Goal: Navigation & Orientation: Find specific page/section

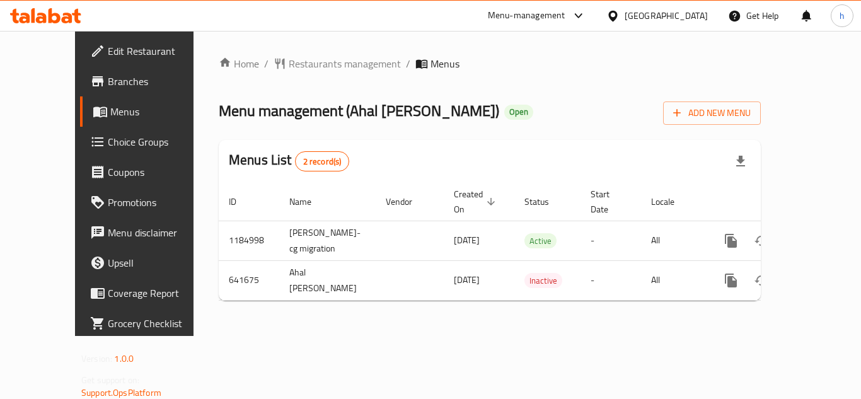
click at [707, 16] on div "[GEOGRAPHIC_DATA]" at bounding box center [666, 16] width 83 height 14
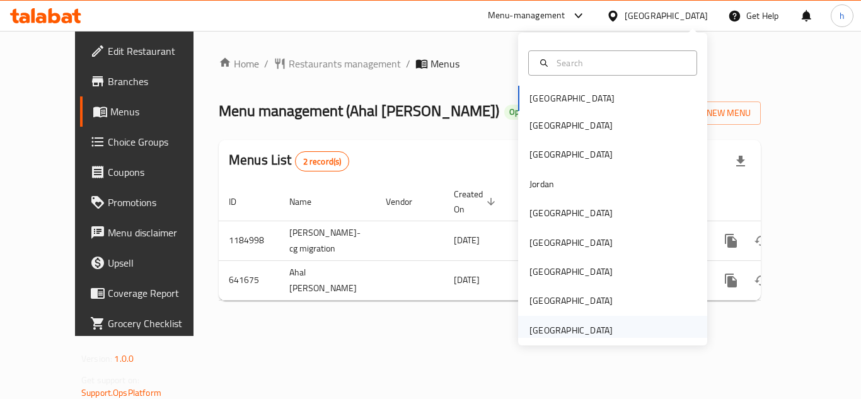
click at [591, 334] on div "[GEOGRAPHIC_DATA]" at bounding box center [571, 330] width 83 height 14
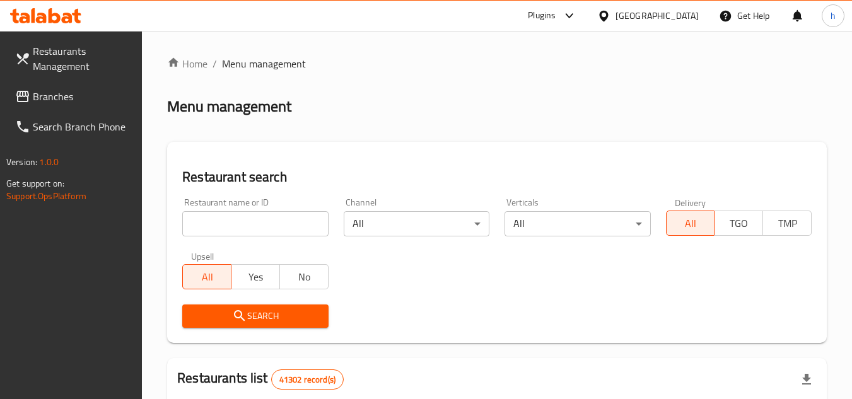
click at [83, 97] on span "Branches" at bounding box center [83, 96] width 100 height 15
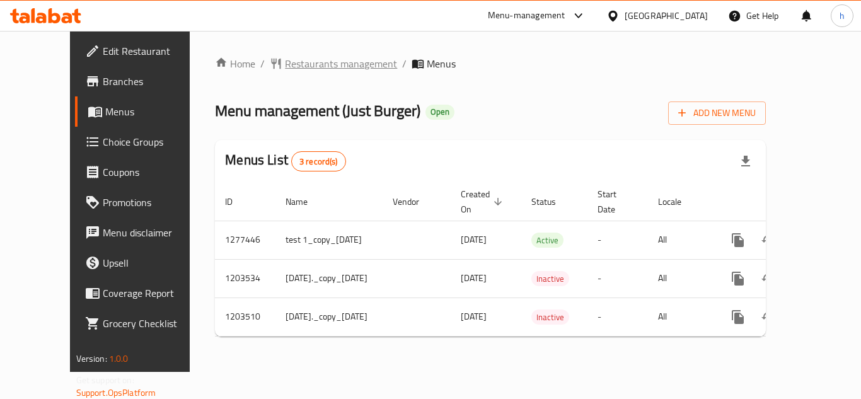
click at [325, 67] on span "Restaurants management" at bounding box center [341, 63] width 112 height 15
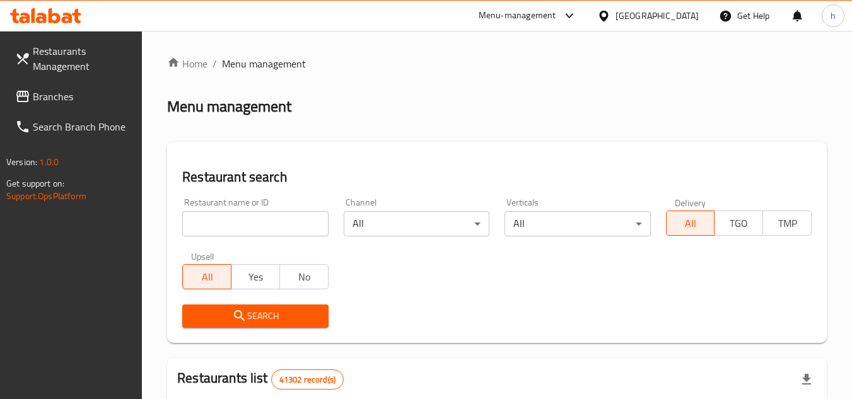
click at [84, 96] on span "Branches" at bounding box center [83, 96] width 100 height 15
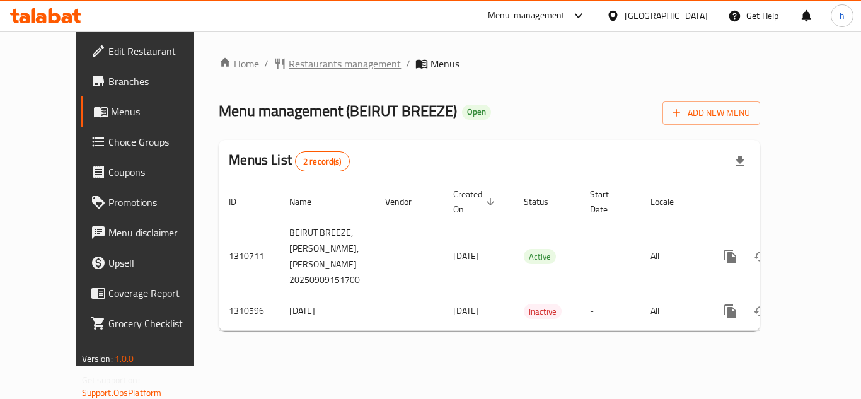
click at [294, 68] on span "Restaurants management" at bounding box center [345, 63] width 112 height 15
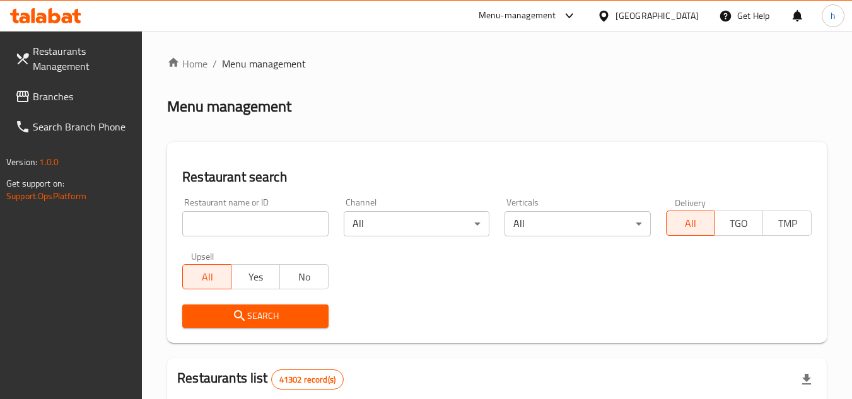
click at [104, 96] on span "Branches" at bounding box center [83, 96] width 100 height 15
